Goal: Check status: Check status

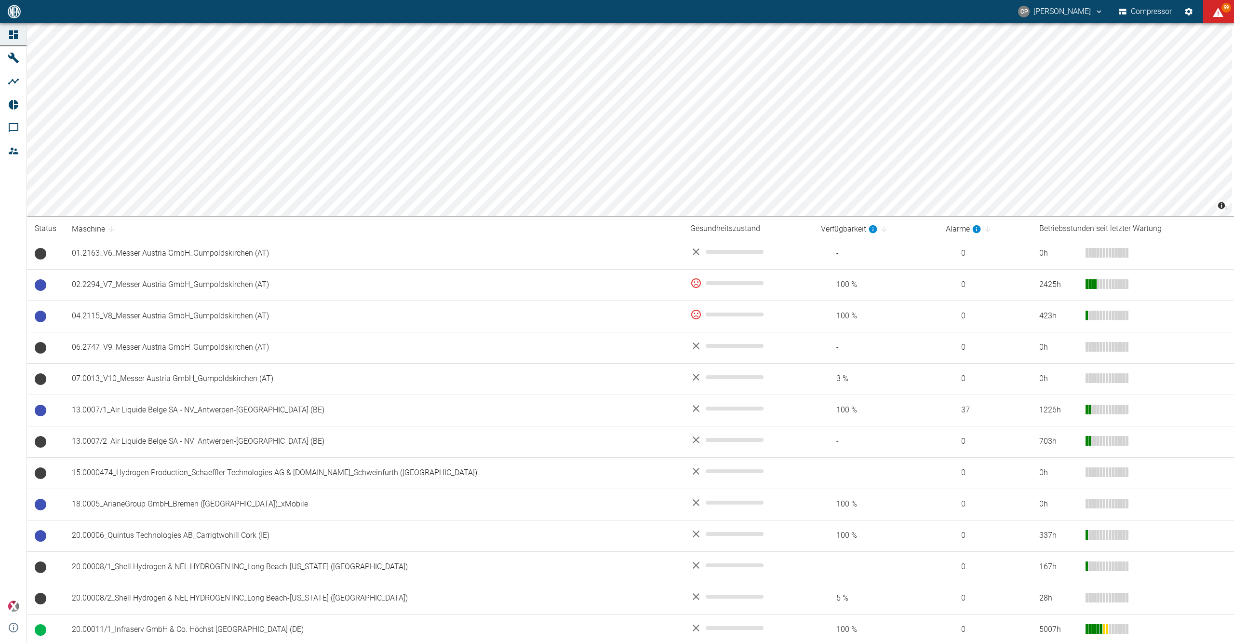
drag, startPoint x: 590, startPoint y: 373, endPoint x: 473, endPoint y: 219, distance: 193.7
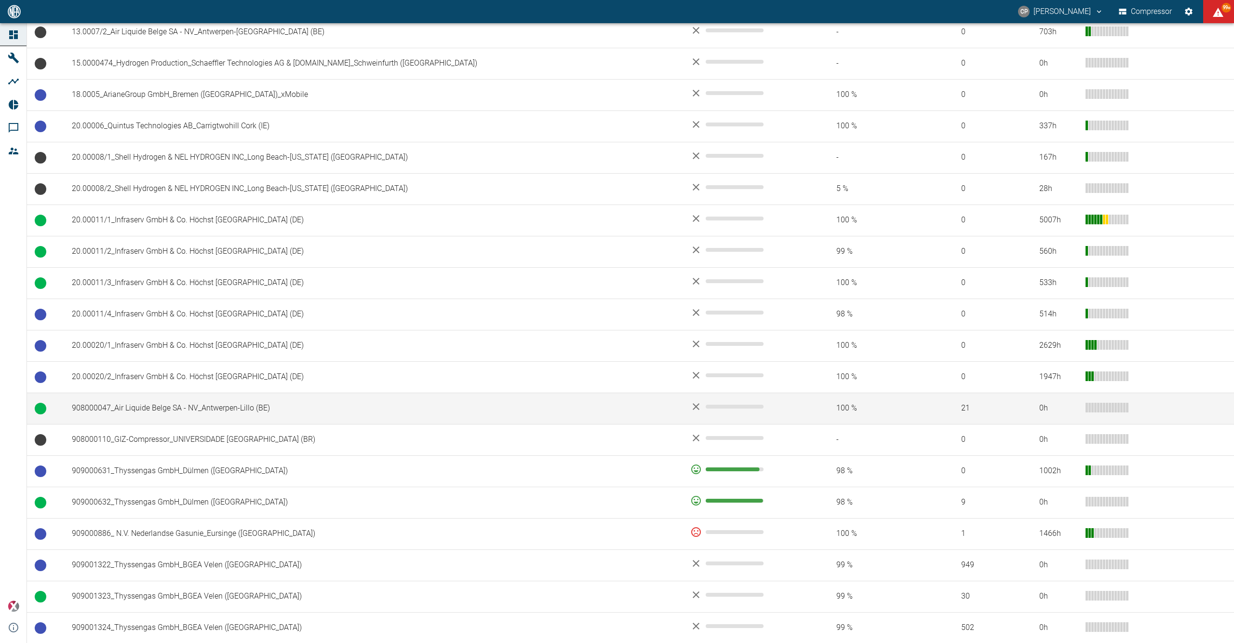
scroll to position [216, 0]
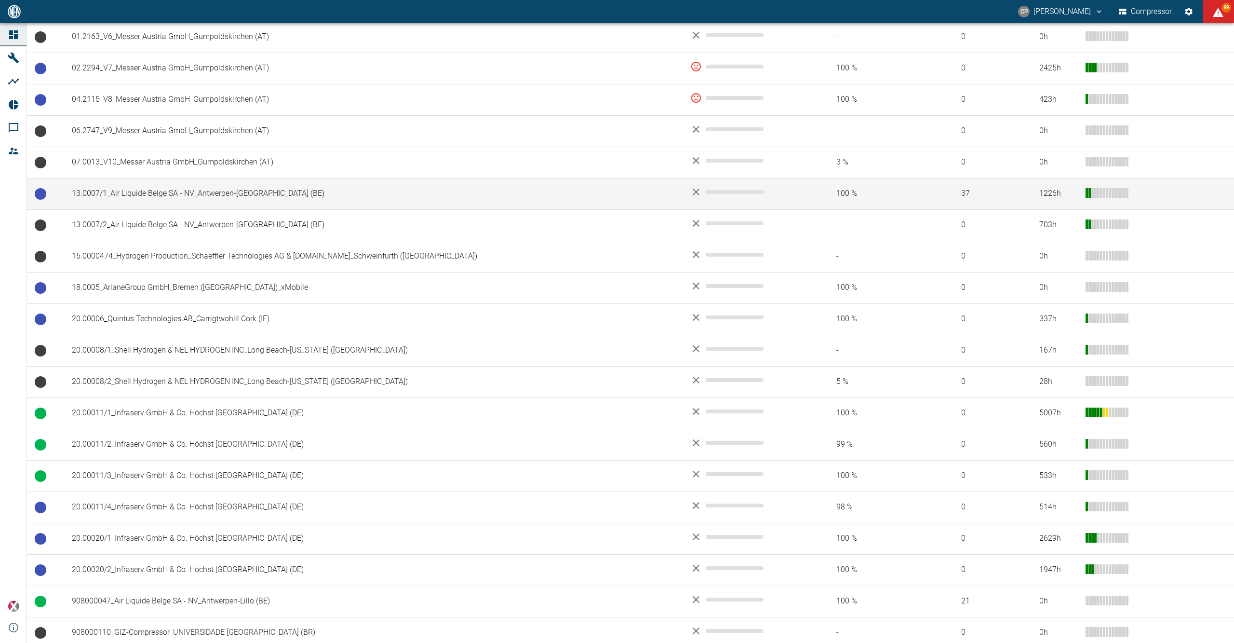
click at [168, 197] on td "13.0007/1_Air Liquide Belge SA - NV_Antwerpen-[GEOGRAPHIC_DATA] (BE)" at bounding box center [373, 193] width 619 height 31
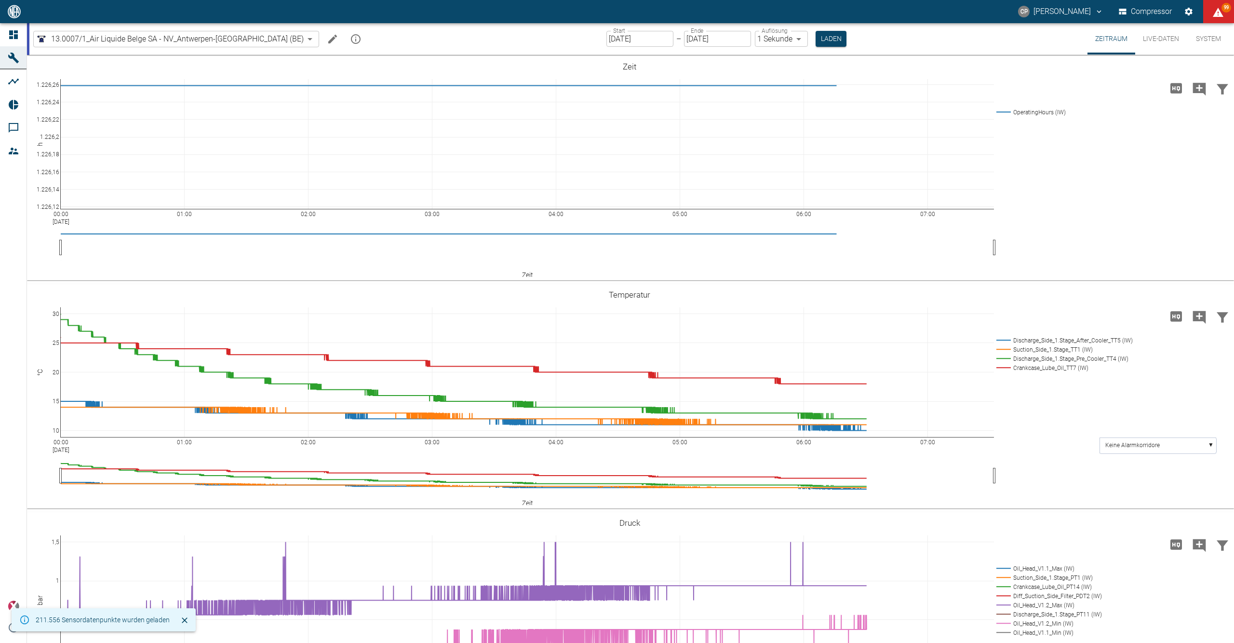
click at [612, 39] on input "[DATE]" at bounding box center [640, 39] width 67 height 16
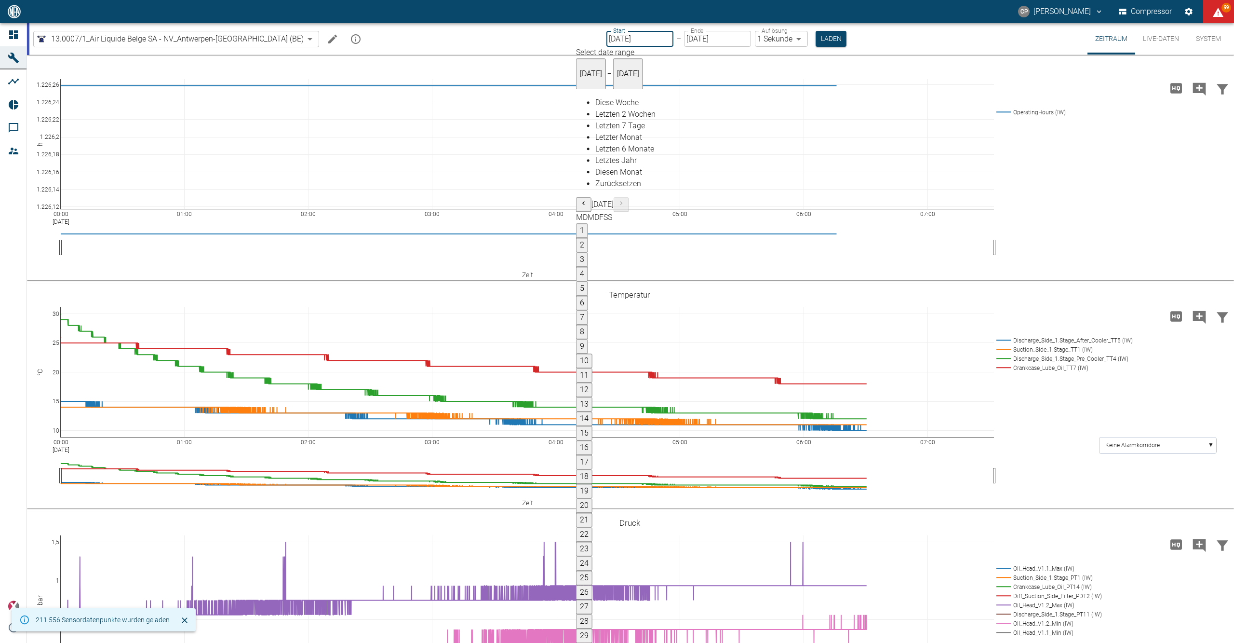
type input "[DATE]"
type input "2min"
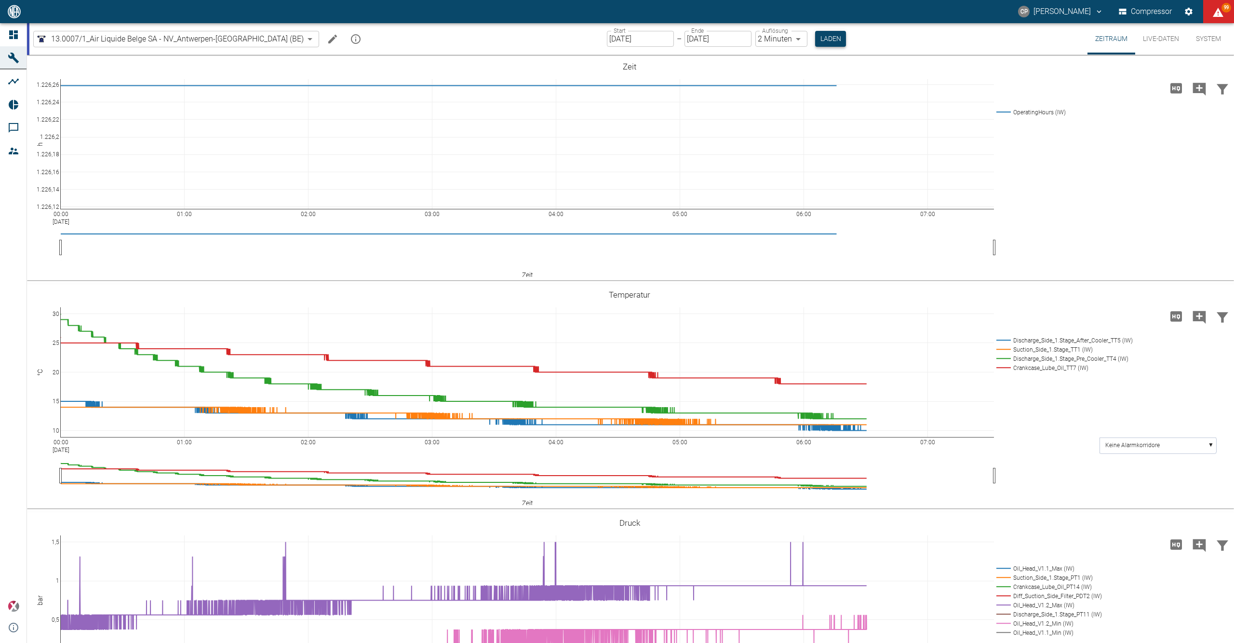
drag, startPoint x: 931, startPoint y: 277, endPoint x: 805, endPoint y: 42, distance: 266.2
click at [815, 42] on button "Laden" at bounding box center [830, 39] width 31 height 16
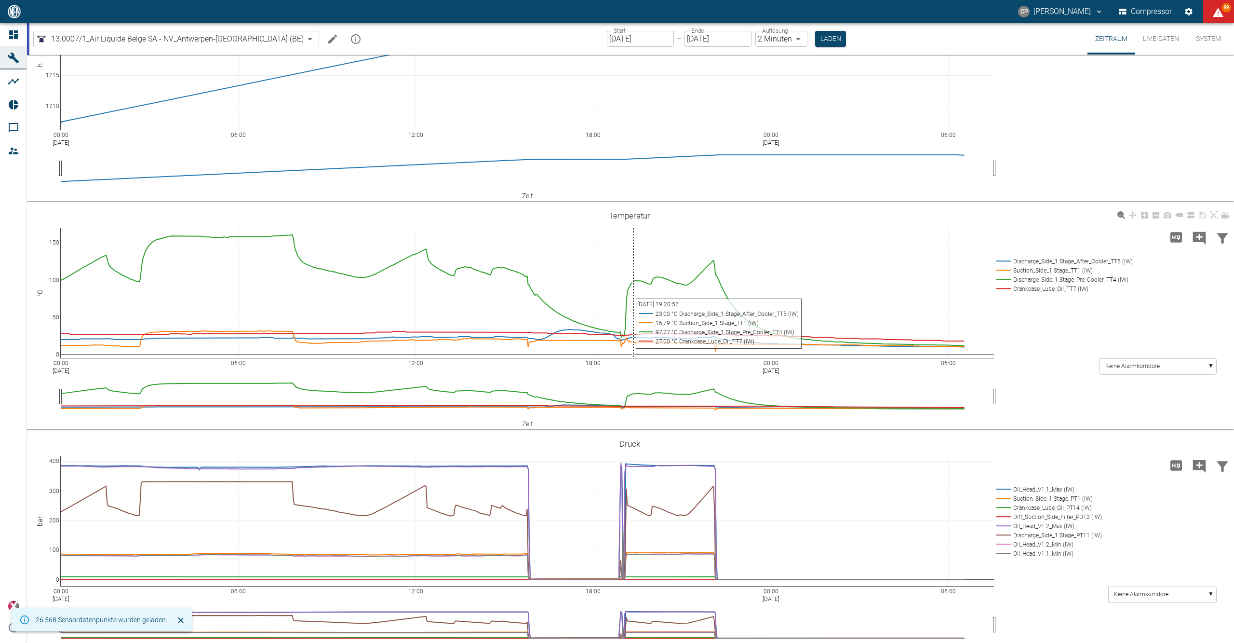
scroll to position [193, 0]
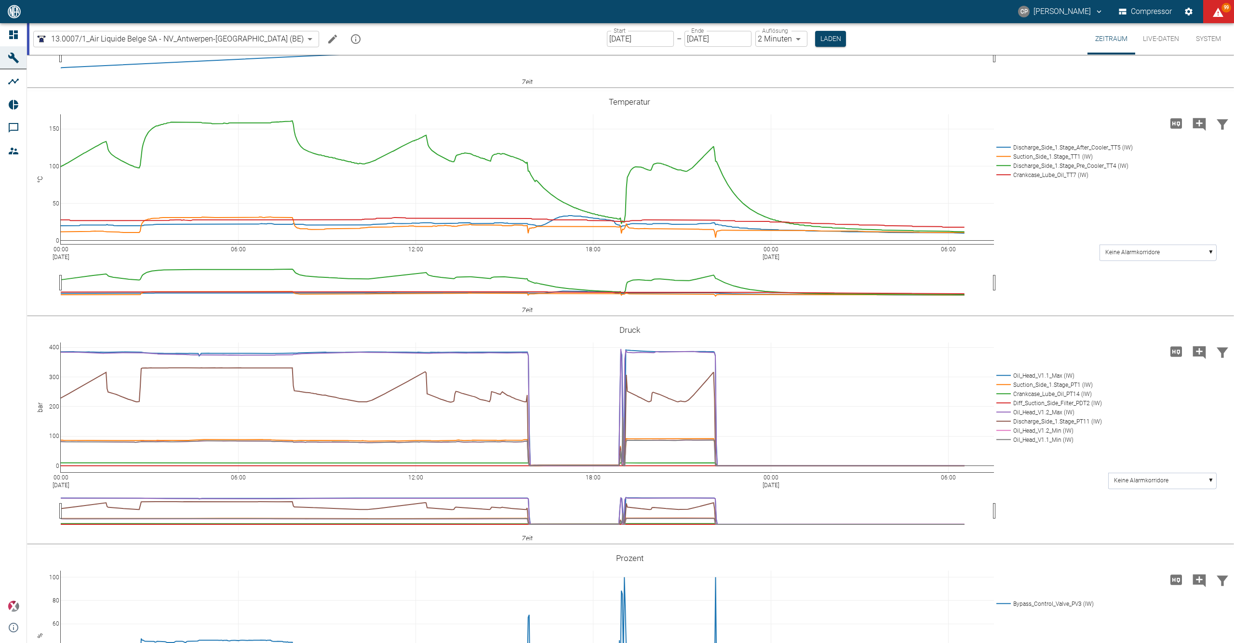
click at [1184, 350] on button "Hohe Auflösung" at bounding box center [1176, 351] width 23 height 23
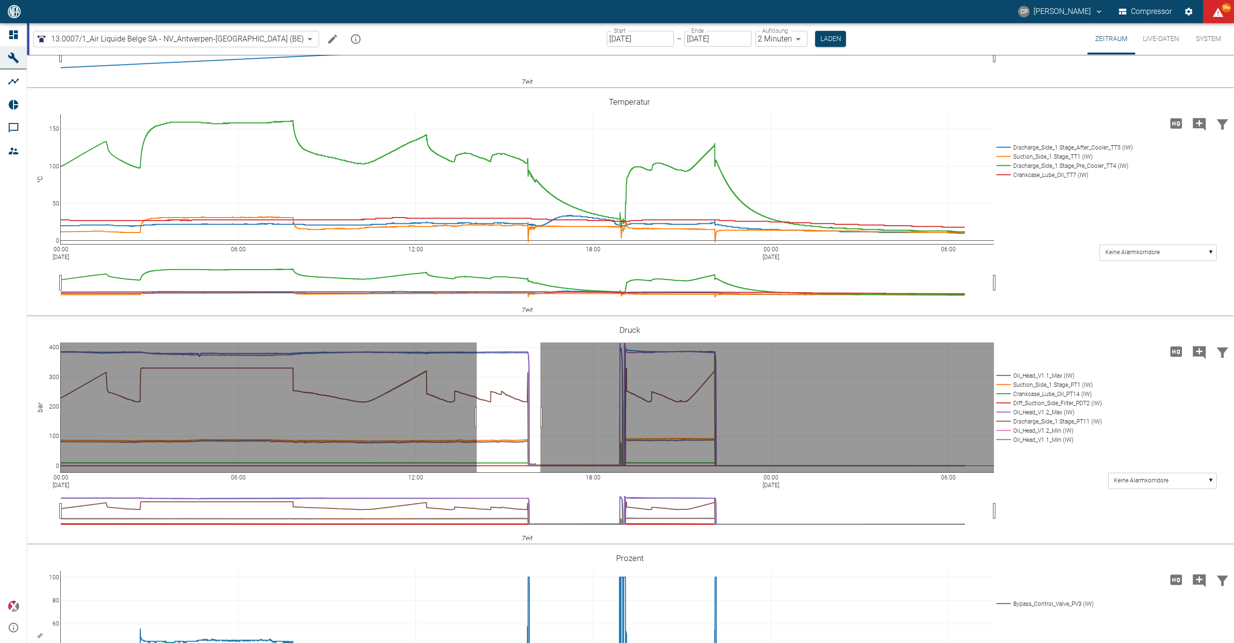
drag, startPoint x: 477, startPoint y: 417, endPoint x: 541, endPoint y: 415, distance: 64.2
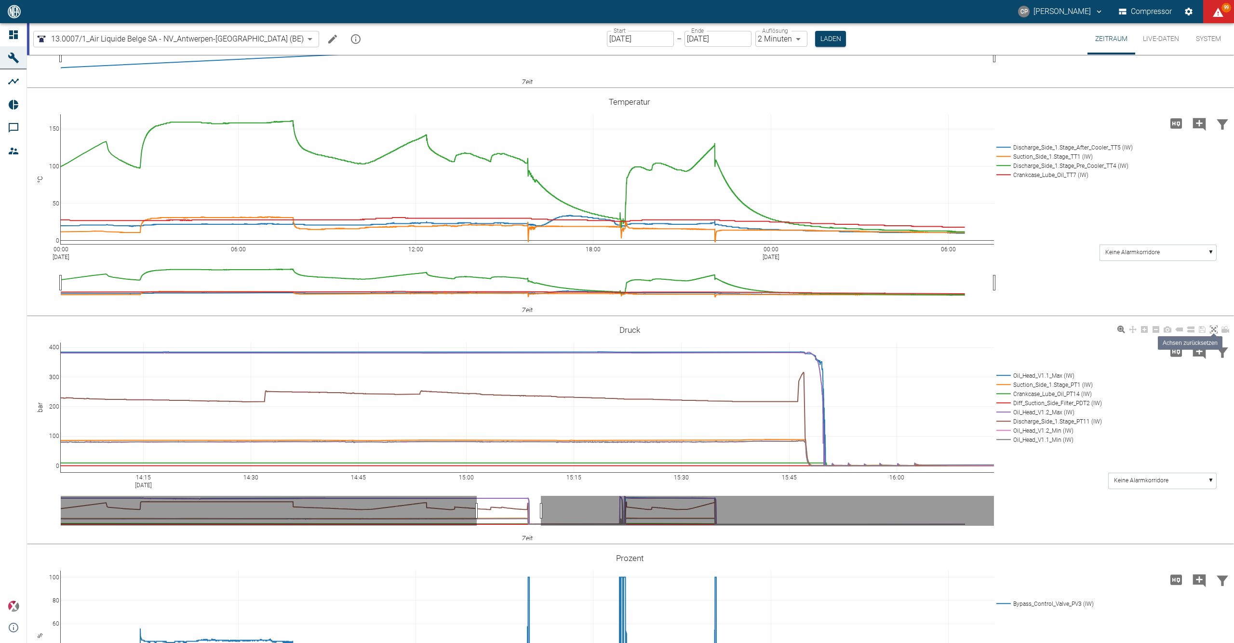
click at [1210, 329] on icon at bounding box center [1214, 329] width 8 height 8
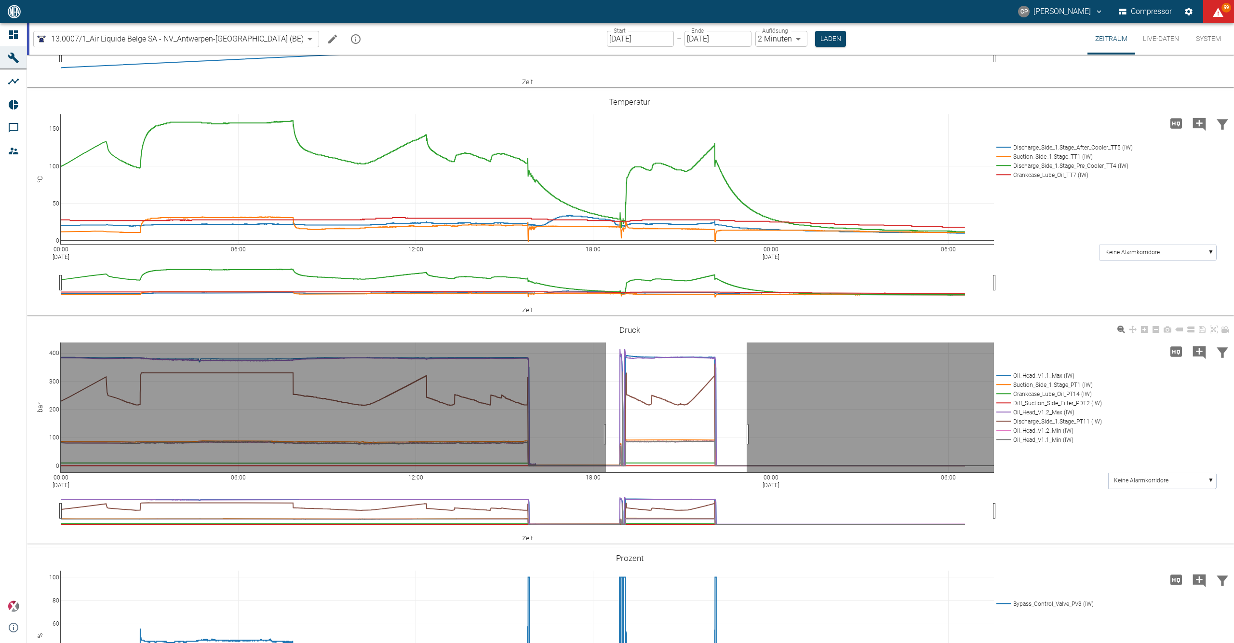
drag, startPoint x: 606, startPoint y: 434, endPoint x: 748, endPoint y: 436, distance: 142.3
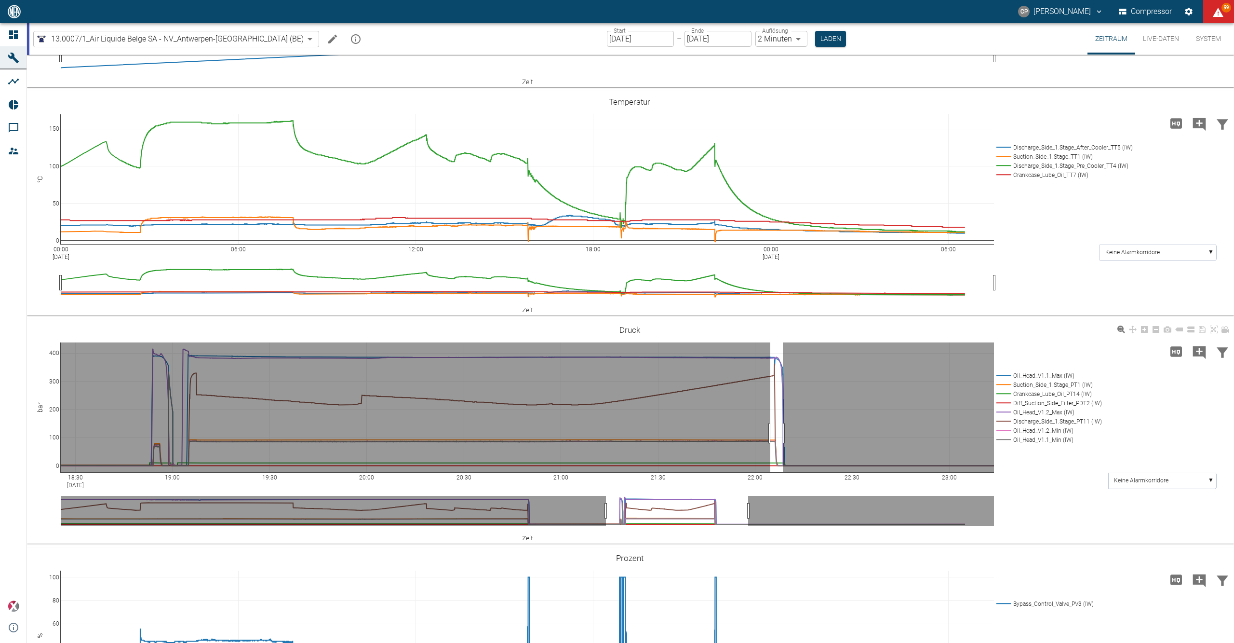
drag, startPoint x: 770, startPoint y: 433, endPoint x: 787, endPoint y: 433, distance: 16.9
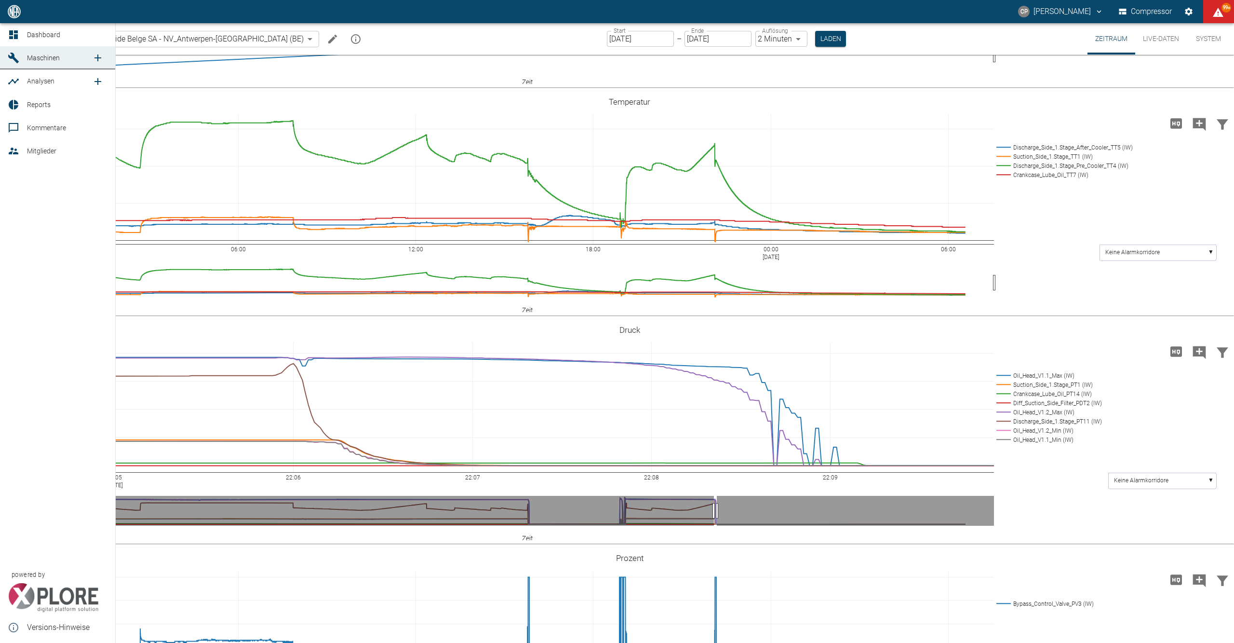
click at [20, 40] on div at bounding box center [15, 35] width 14 height 12
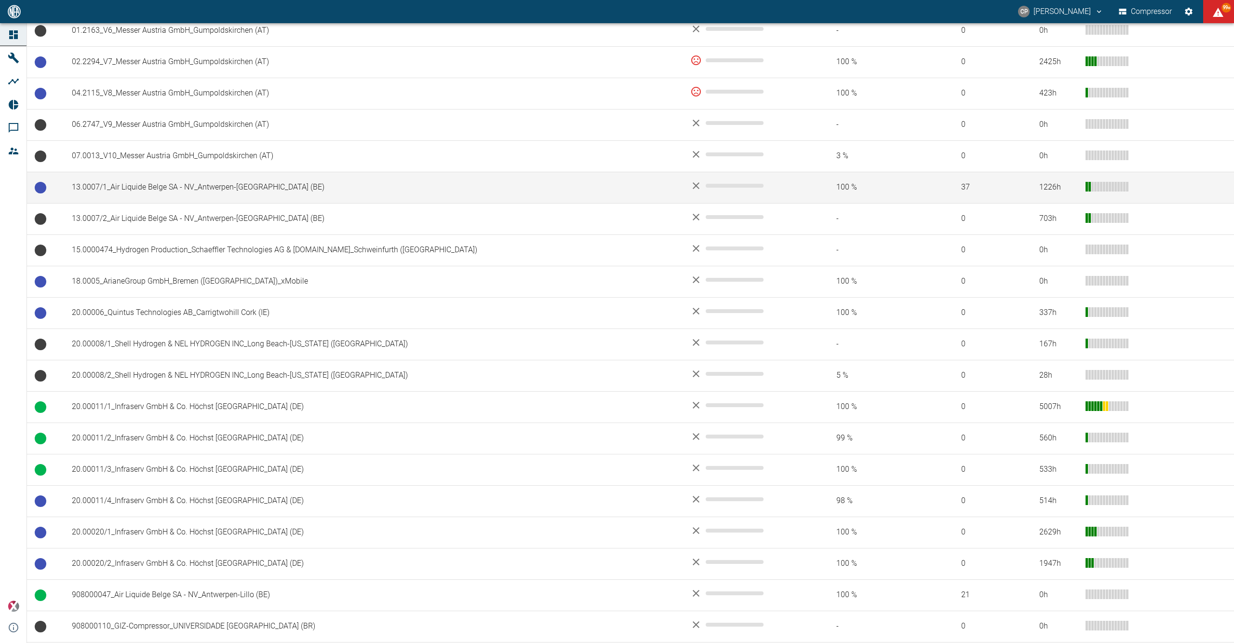
scroll to position [321, 0]
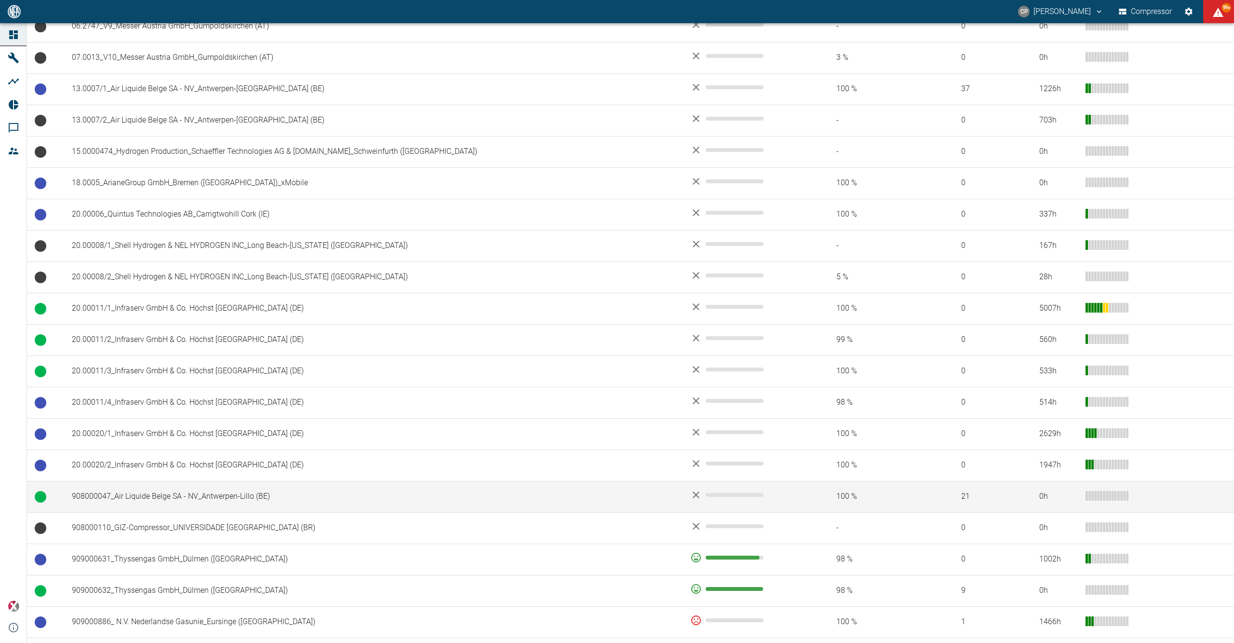
click at [225, 492] on td "908000047_Air Liquide Belge SA - NV_Antwerpen-Lillo (BE)" at bounding box center [373, 496] width 619 height 31
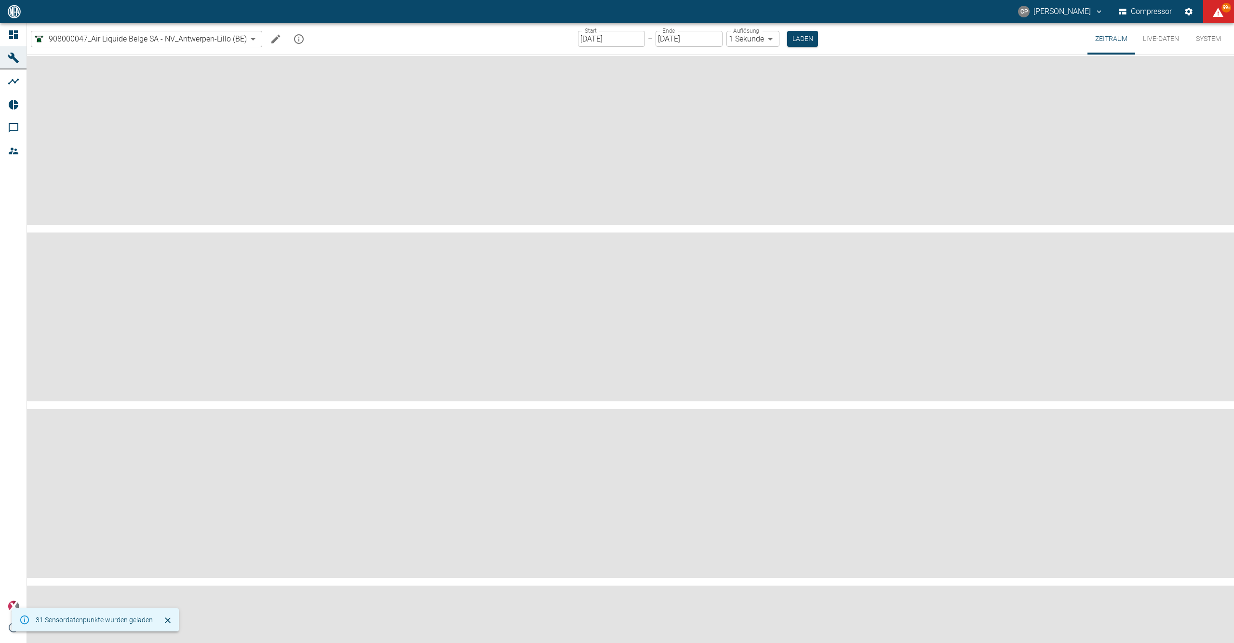
drag, startPoint x: 225, startPoint y: 492, endPoint x: 15, endPoint y: 363, distance: 246.2
click at [15, 363] on div "Dashboard Maschinen Analysen Reports Kommentare Mitglieder powered by Versions-…" at bounding box center [13, 333] width 27 height 620
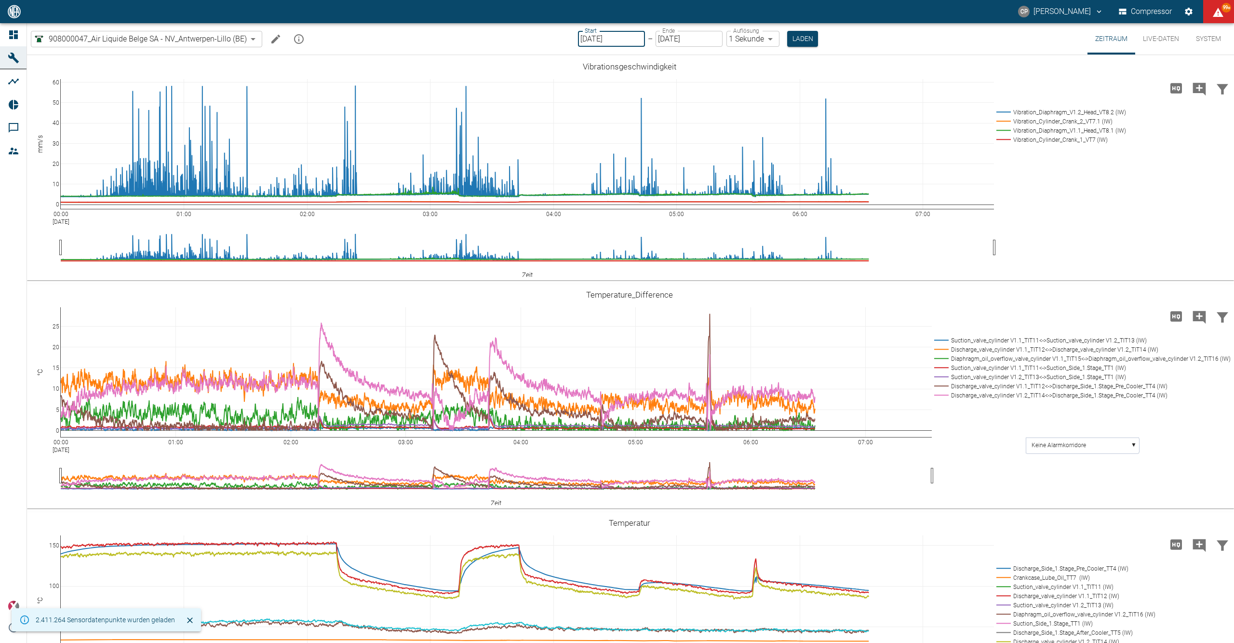
click at [581, 40] on input "[DATE]" at bounding box center [611, 39] width 67 height 16
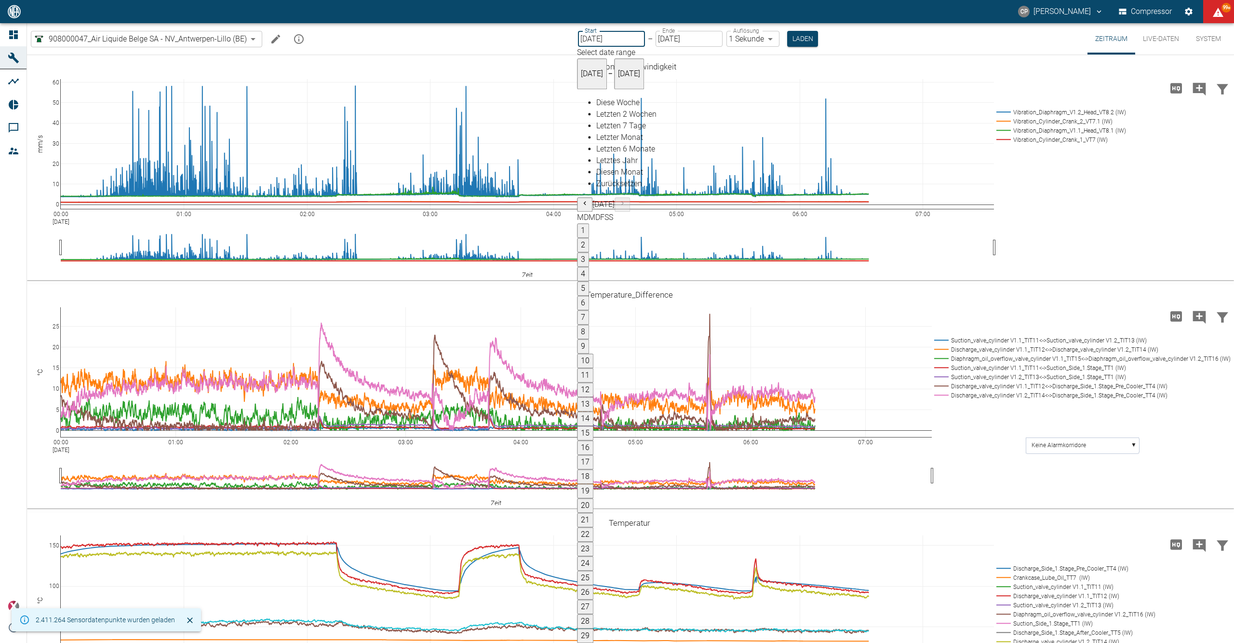
type input "[DATE]"
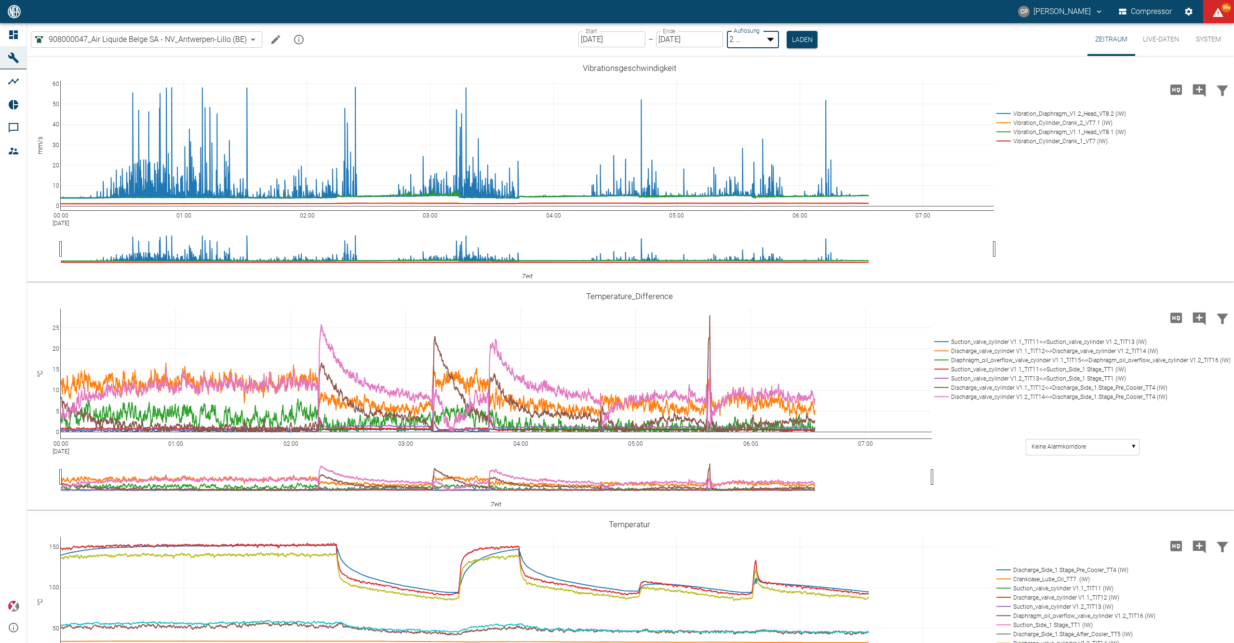
drag, startPoint x: 754, startPoint y: 40, endPoint x: 793, endPoint y: 48, distance: 39.5
click at [755, 40] on body "[PERSON_NAME] Compressor 99+ Dashboard Maschinen Analysen Reports Kommentare Mi…" at bounding box center [617, 321] width 1234 height 643
drag, startPoint x: 776, startPoint y: 58, endPoint x: 770, endPoint y: 58, distance: 5.8
type input "1sec"
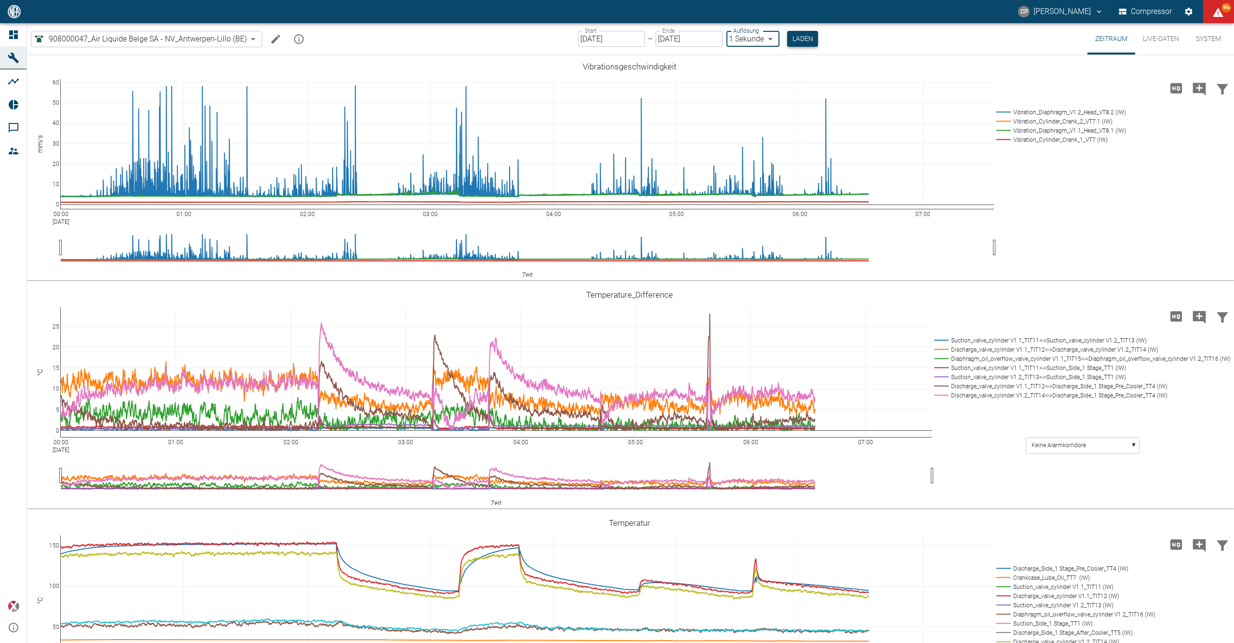
click at [817, 42] on button "Laden" at bounding box center [802, 39] width 31 height 16
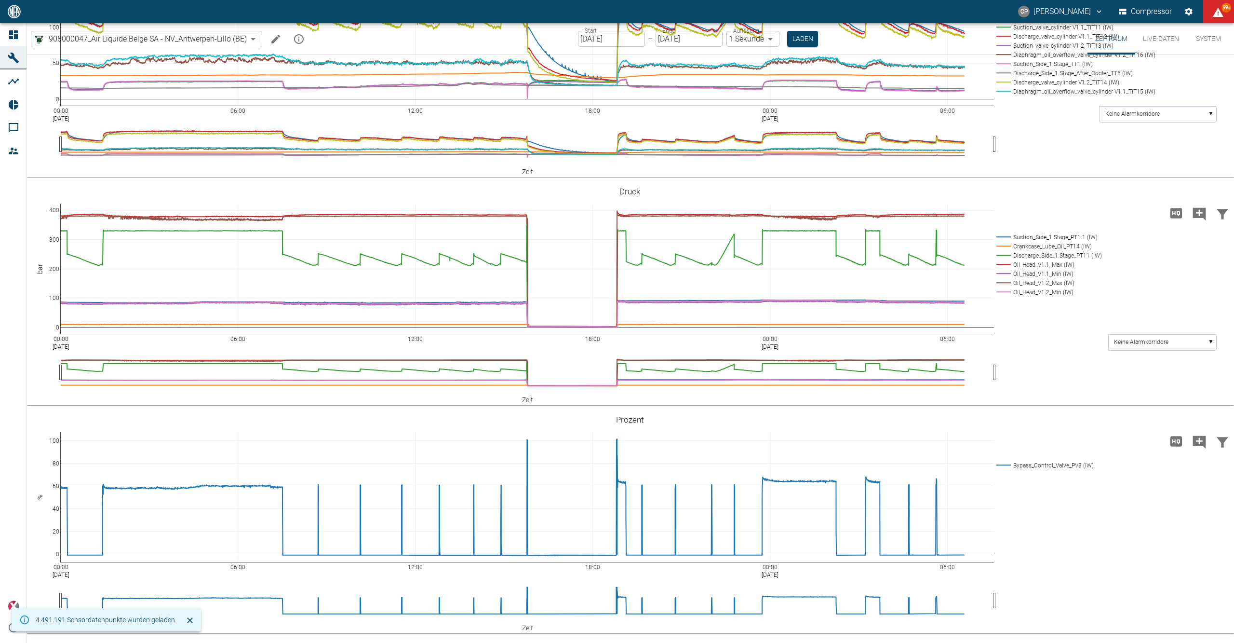
scroll to position [643, 0]
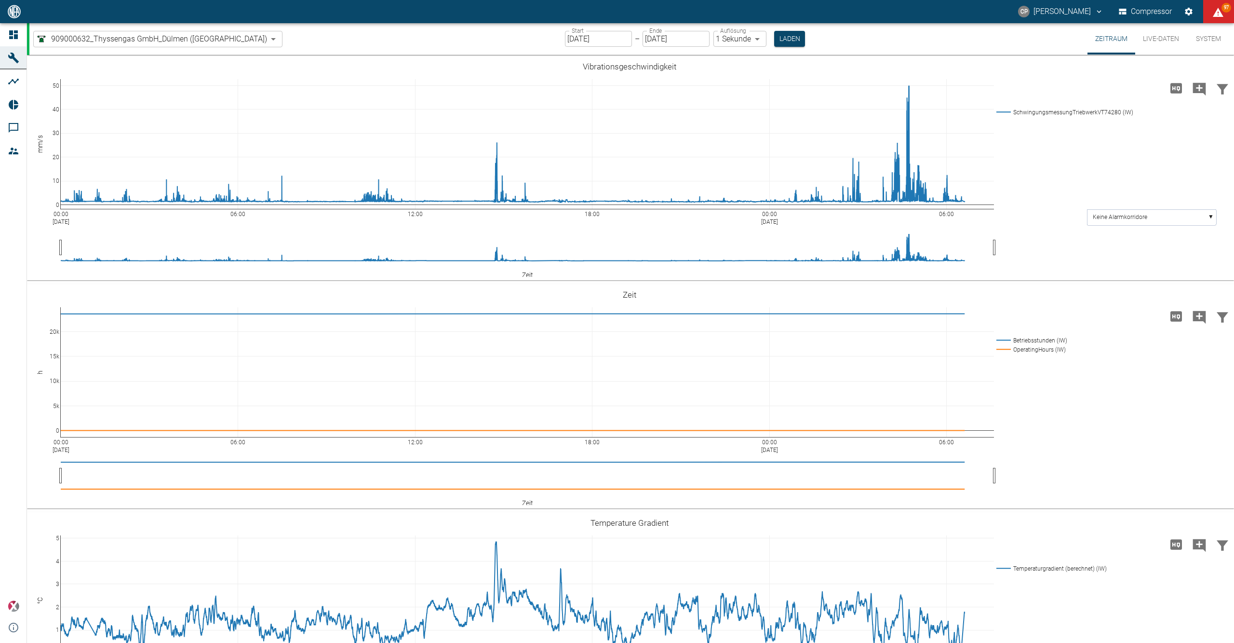
scroll to position [2250, 0]
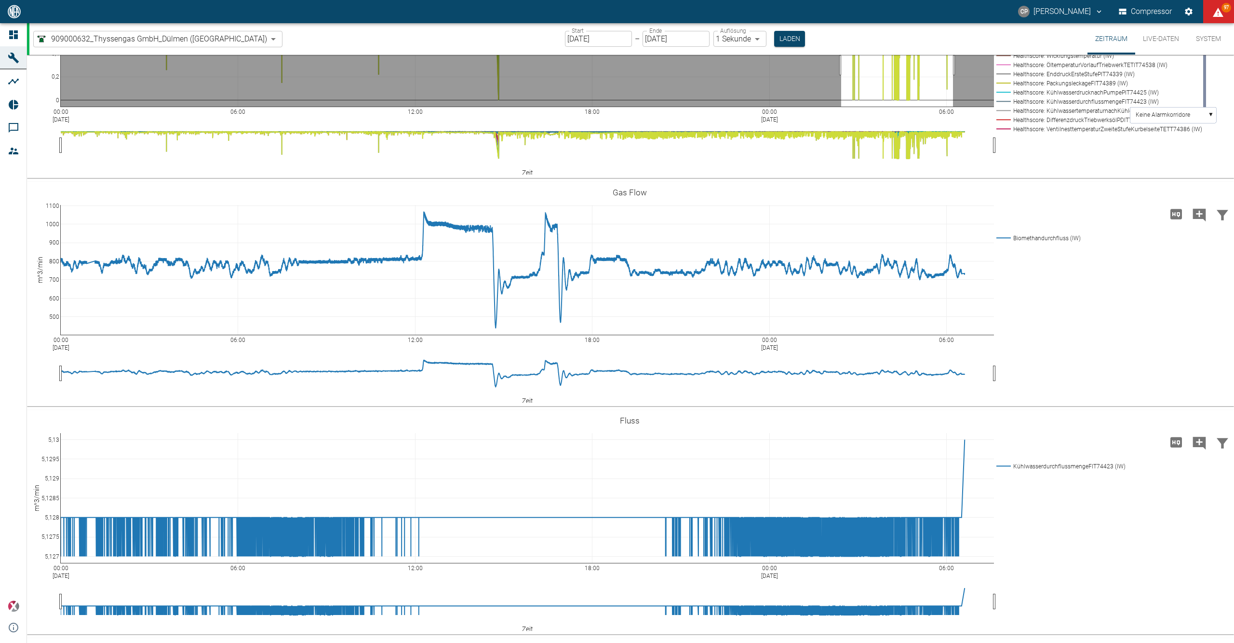
drag, startPoint x: 841, startPoint y: 424, endPoint x: 956, endPoint y: 425, distance: 114.3
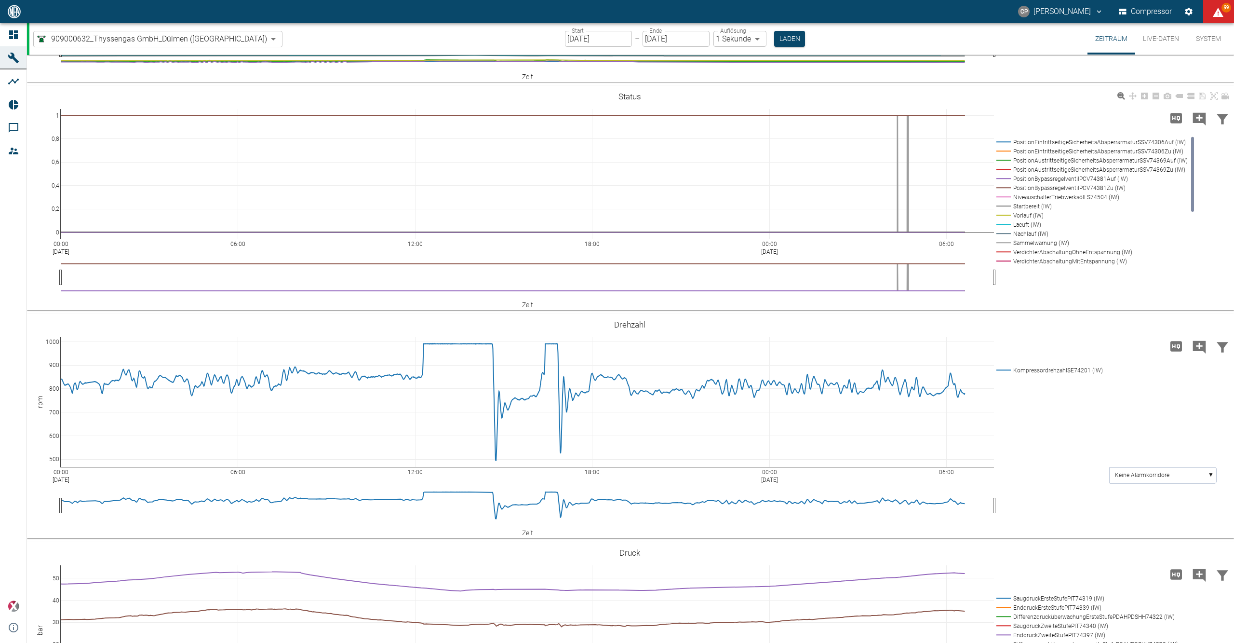
scroll to position [0, 0]
